Goal: Navigation & Orientation: Find specific page/section

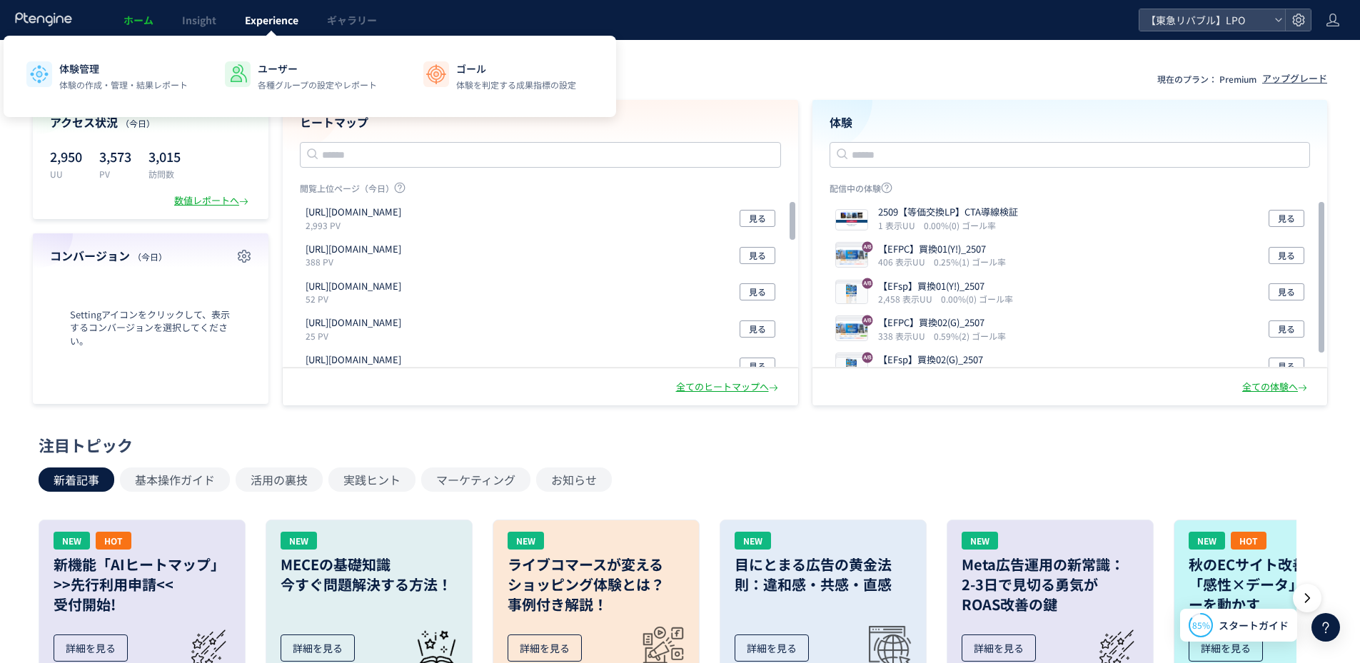
click at [254, 15] on span "Experience" at bounding box center [272, 20] width 54 height 14
